Goal: Complete application form

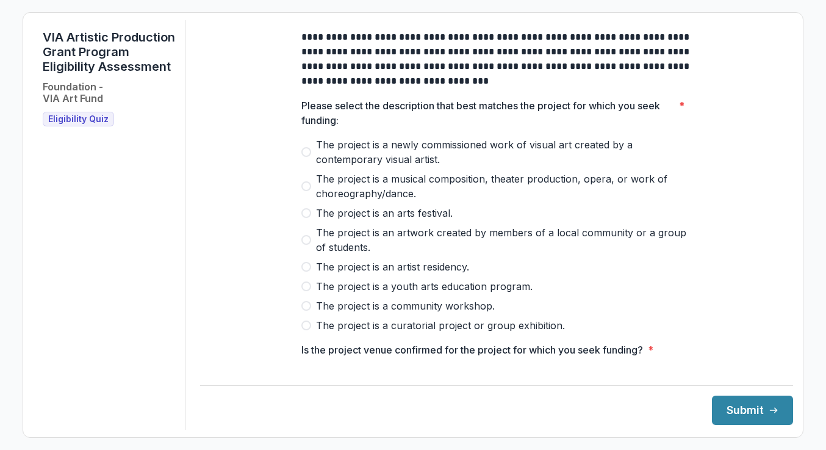
click at [327, 249] on span "The project is an artwork created by members of a local community or a group of…" at bounding box center [504, 239] width 376 height 29
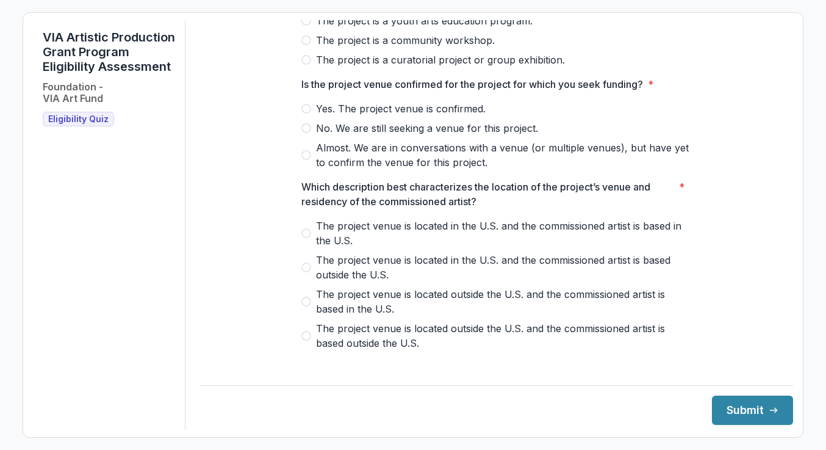
scroll to position [276, 0]
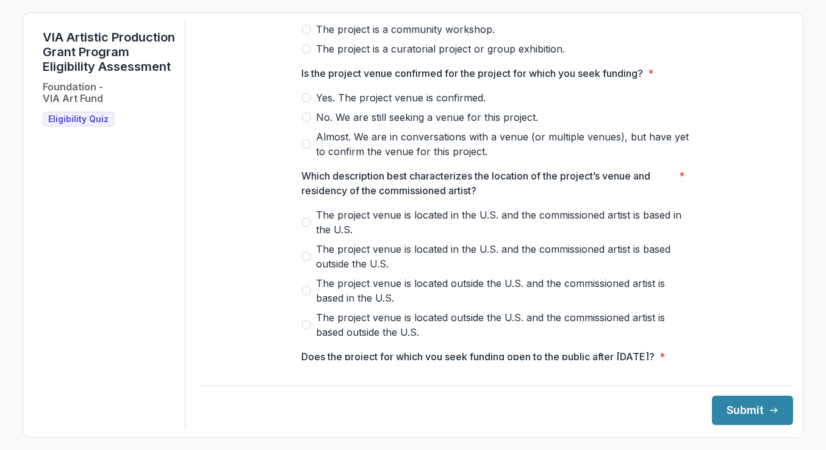
click at [400, 105] on span "Yes. The project venue is confirmed." at bounding box center [401, 97] width 170 height 15
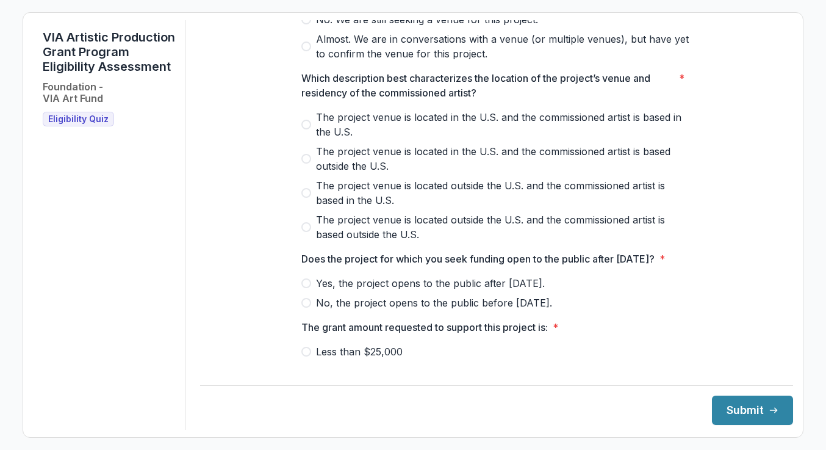
scroll to position [529, 0]
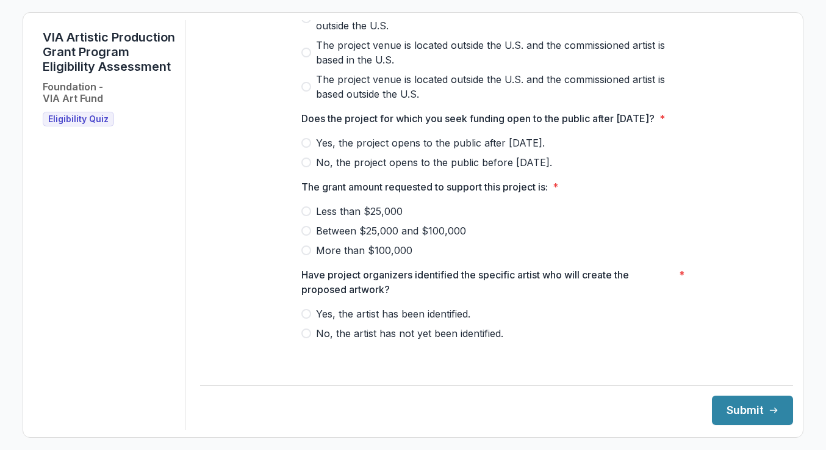
click at [355, 150] on span "Yes, the project opens to the public after [DATE]." at bounding box center [430, 142] width 229 height 15
click at [377, 238] on span "Between $25,000 and $100,000" at bounding box center [391, 230] width 150 height 15
click at [391, 321] on span "Yes, the artist has been identified." at bounding box center [393, 313] width 154 height 15
click at [731, 410] on button "Submit" at bounding box center [752, 409] width 81 height 29
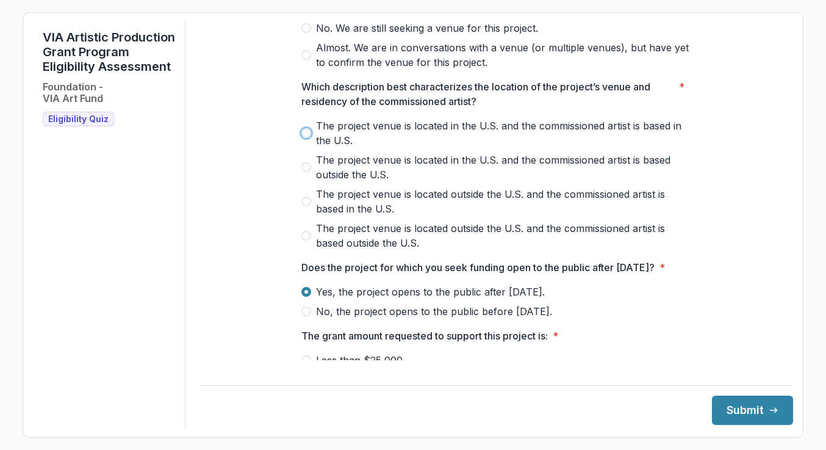
scroll to position [356, 0]
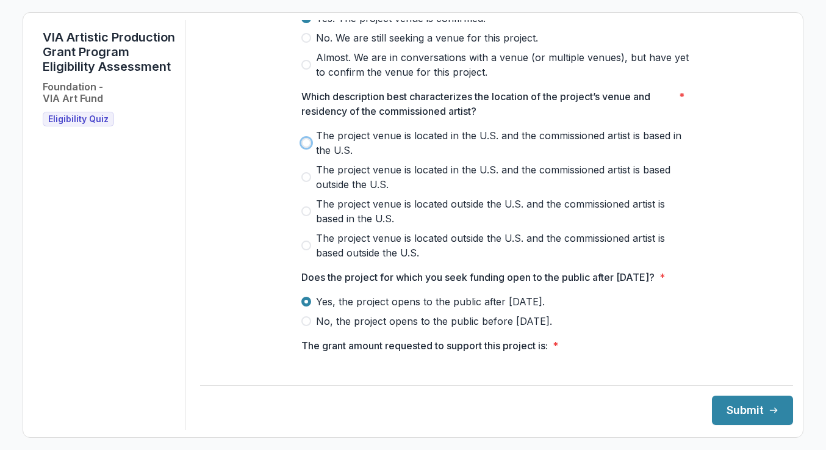
click at [302, 112] on p "Which description best characterizes the location of the project’s venue and re…" at bounding box center [487, 103] width 373 height 29
click at [308, 148] on span at bounding box center [306, 143] width 10 height 10
click at [731, 422] on button "Submit" at bounding box center [752, 409] width 81 height 29
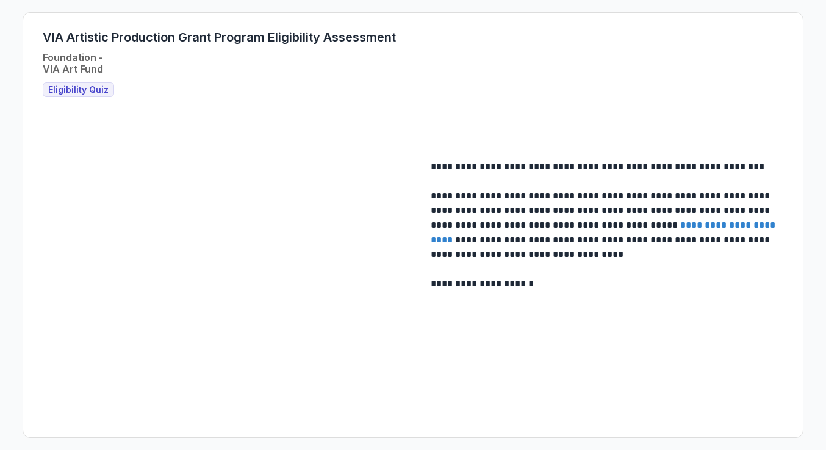
click at [700, 229] on link "**********" at bounding box center [604, 232] width 347 height 24
click at [65, 90] on span "Eligibility Quiz" at bounding box center [78, 90] width 60 height 10
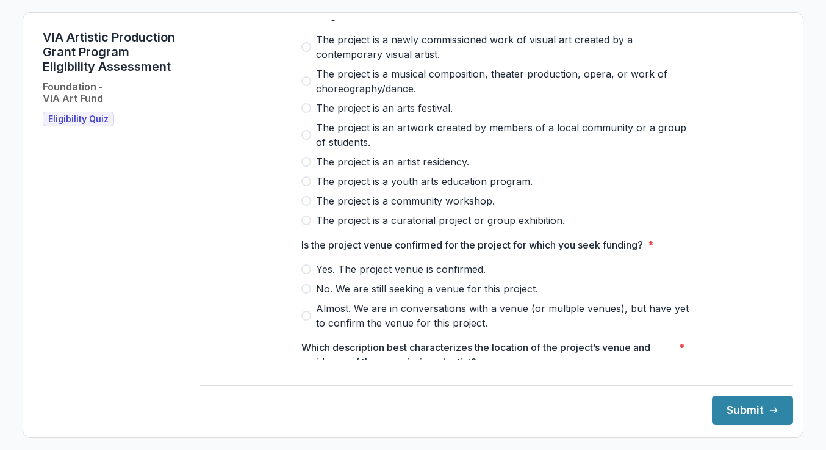
scroll to position [104, 0]
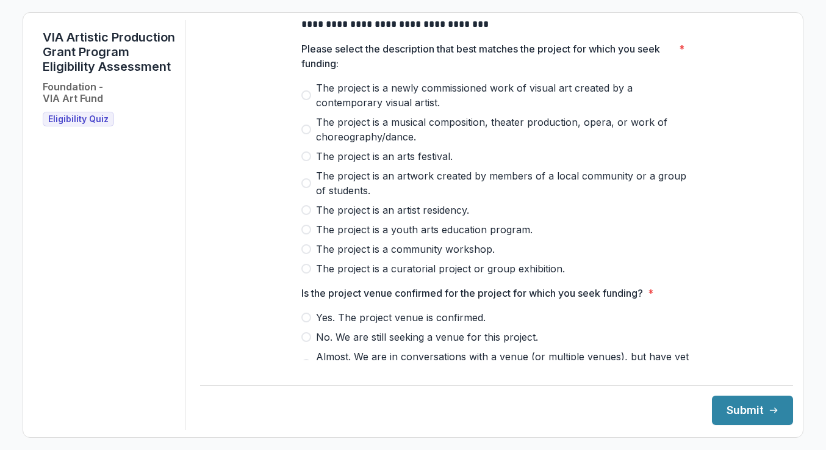
click at [381, 101] on span "The project is a newly commissioned work of visual art created by a contemporar…" at bounding box center [504, 95] width 376 height 29
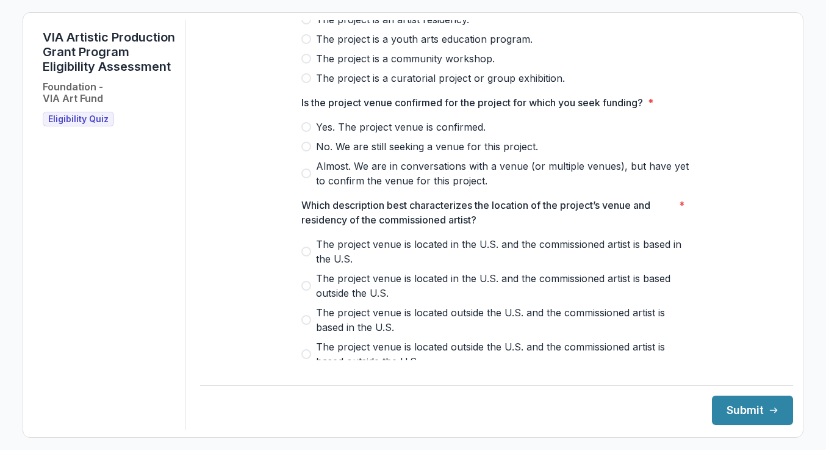
scroll to position [264, 0]
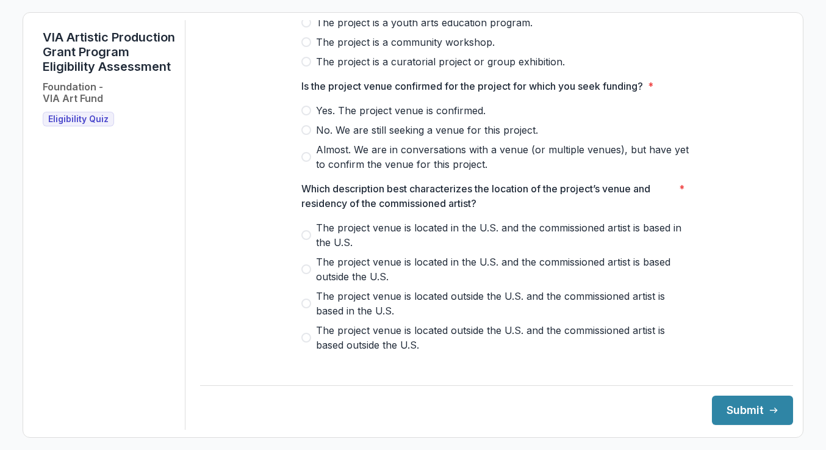
click at [403, 118] on span "Yes. The project venue is confirmed." at bounding box center [401, 110] width 170 height 15
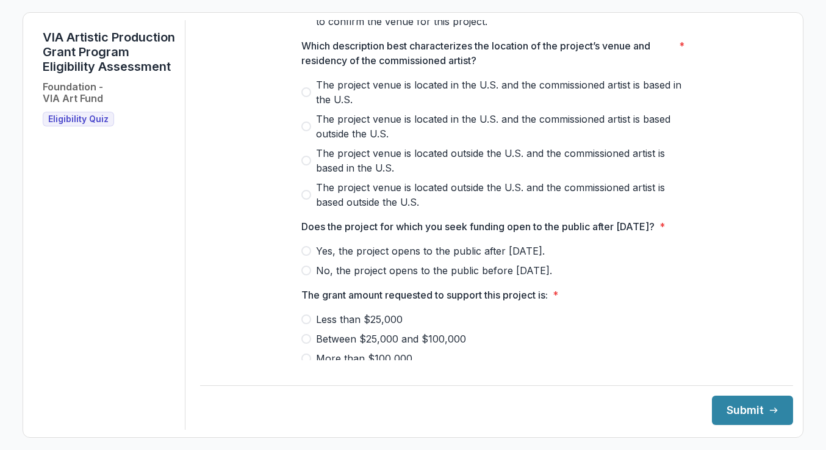
scroll to position [415, 0]
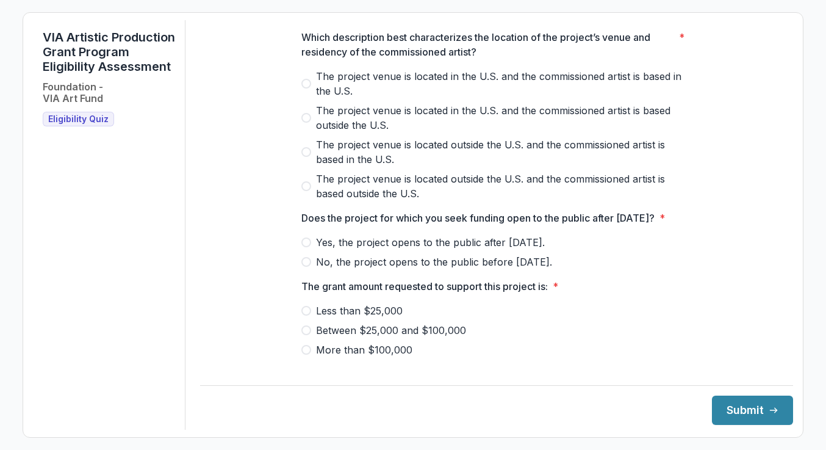
click at [411, 83] on span "The project venue is located in the U.S. and the commissioned artist is based i…" at bounding box center [504, 83] width 376 height 29
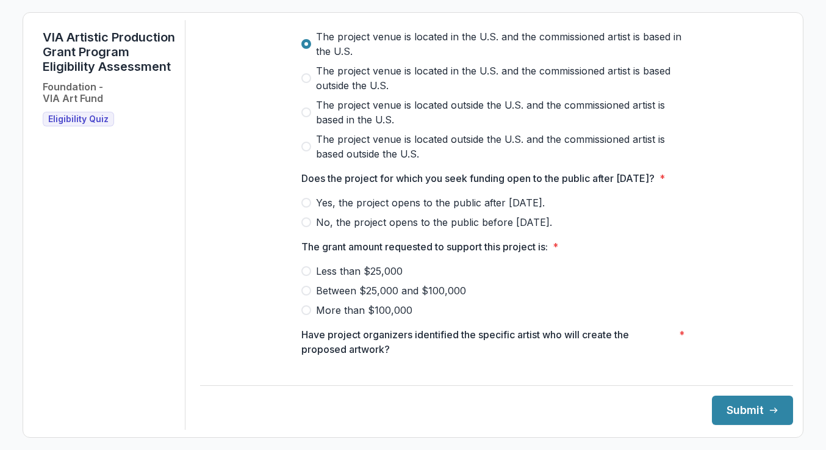
scroll to position [529, 0]
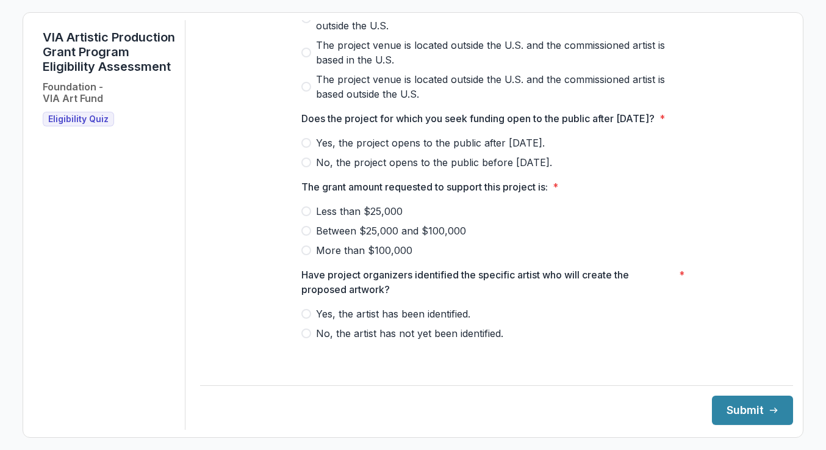
click at [413, 149] on span "Yes, the project opens to the public after [DATE]." at bounding box center [430, 142] width 229 height 15
click at [361, 238] on span "Between $25,000 and $100,000" at bounding box center [391, 230] width 150 height 15
click at [360, 321] on span "Yes, the artist has been identified." at bounding box center [393, 313] width 154 height 15
click at [726, 409] on button "Submit" at bounding box center [752, 409] width 81 height 29
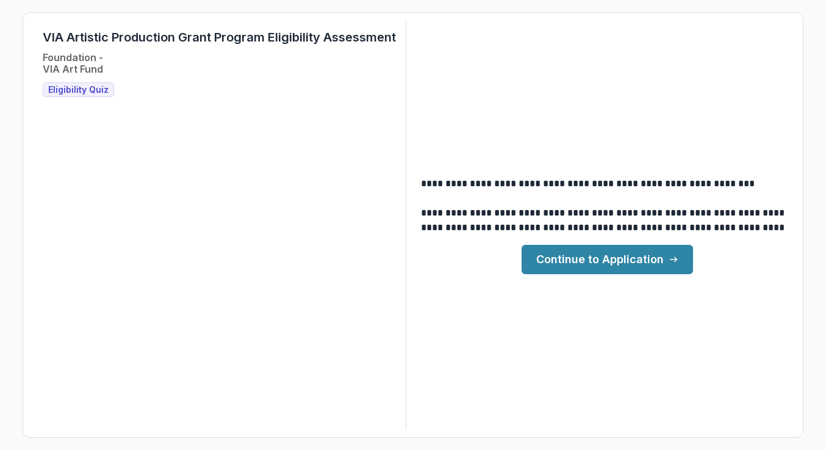
click at [608, 262] on link "Continue to Application" at bounding box center [607, 259] width 171 height 29
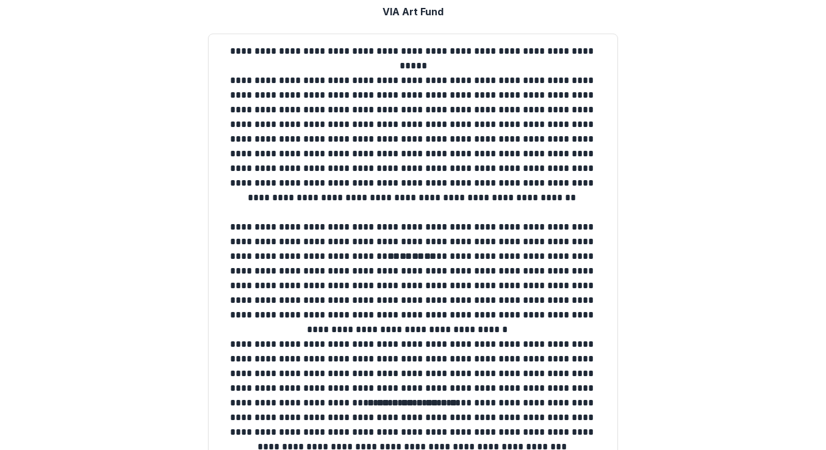
scroll to position [40, 0]
